Goal: Task Accomplishment & Management: Manage account settings

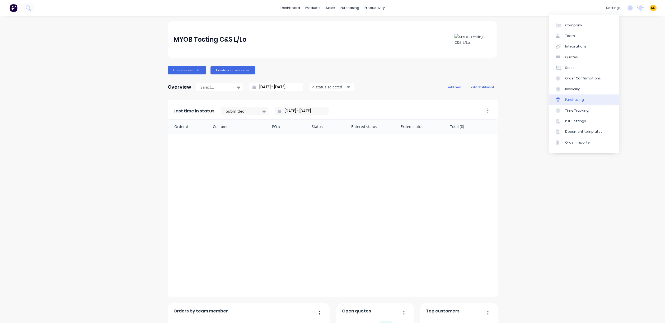
click at [582, 101] on div "Purchasing" at bounding box center [574, 99] width 19 height 5
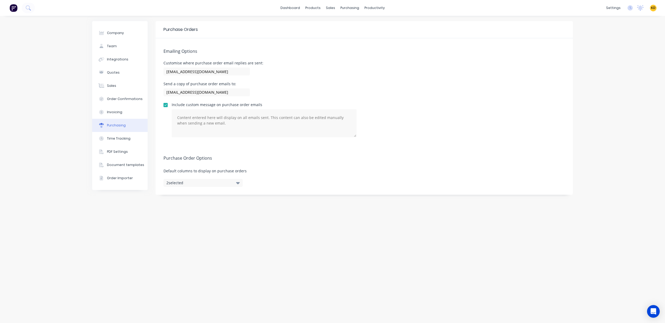
click at [479, 110] on div "Include custom message on purchase order emails" at bounding box center [363, 120] width 401 height 34
